Goal: Browse casually

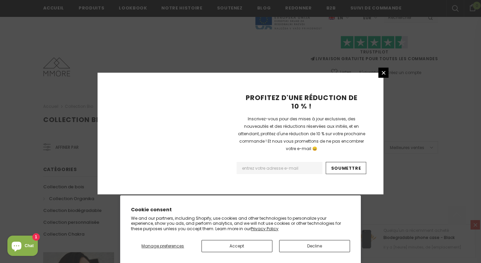
scroll to position [446, 0]
